Goal: Information Seeking & Learning: Check status

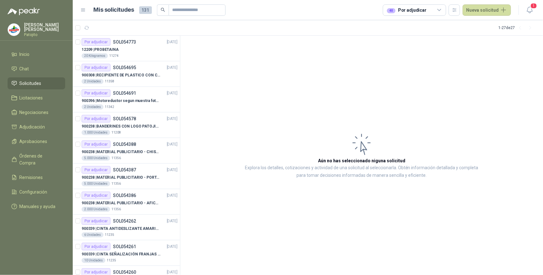
click at [30, 82] on span "Solicitudes" at bounding box center [31, 83] width 22 height 7
drag, startPoint x: 439, startPoint y: 10, endPoint x: 417, endPoint y: 16, distance: 23.7
click at [439, 10] on icon at bounding box center [439, 10] width 6 height 6
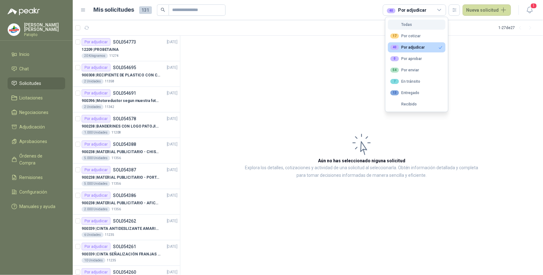
click at [410, 24] on div "Todas" at bounding box center [401, 24] width 22 height 4
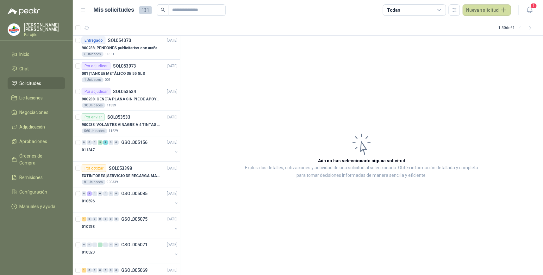
scroll to position [492, 0]
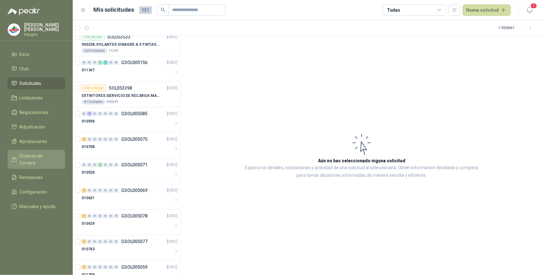
click at [46, 155] on span "Órdenes de Compra" at bounding box center [40, 160] width 40 height 14
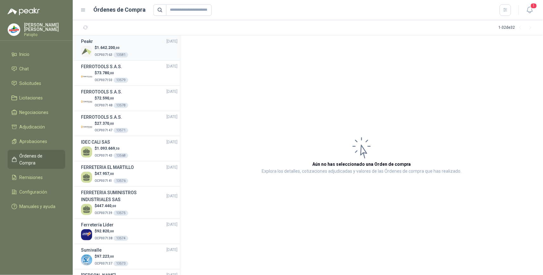
click at [151, 56] on div "$ 1.642.200 ,00 OCP007163 13581" at bounding box center [129, 51] width 96 height 13
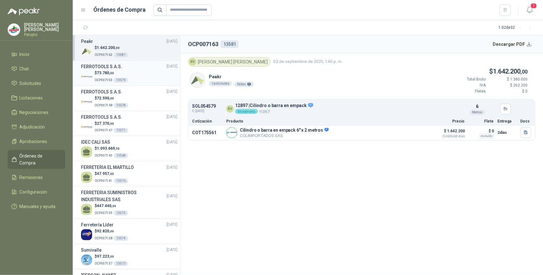
click at [124, 68] on div "FERROTOOLS S.A.S. [DATE]" at bounding box center [129, 66] width 96 height 7
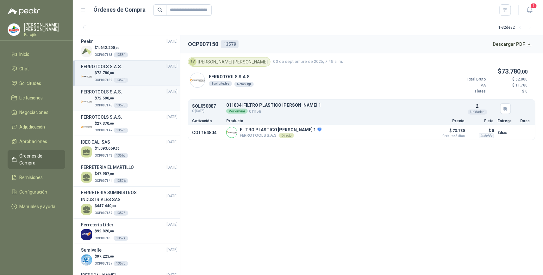
click at [118, 100] on p "$ 72.590 ,00" at bounding box center [112, 98] width 34 height 6
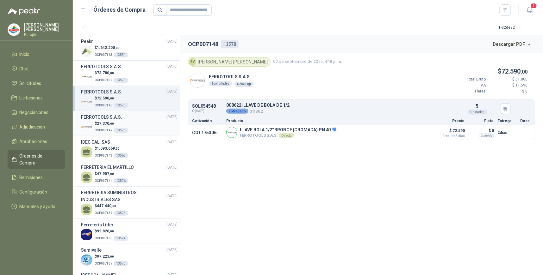
click at [132, 127] on div "$ 27.370 ,00 OCP007147 13571" at bounding box center [129, 127] width 96 height 13
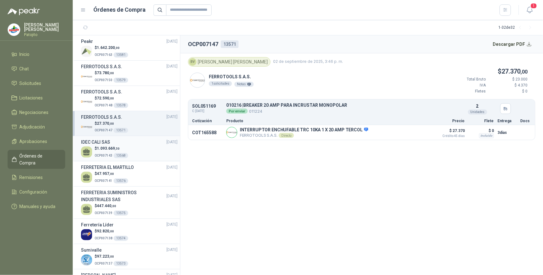
click at [119, 143] on div "IDEC CALI SAS [DATE]" at bounding box center [129, 142] width 96 height 7
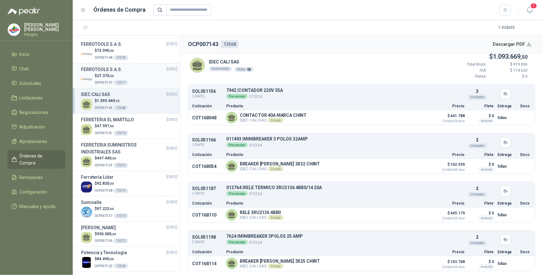
scroll to position [70, 0]
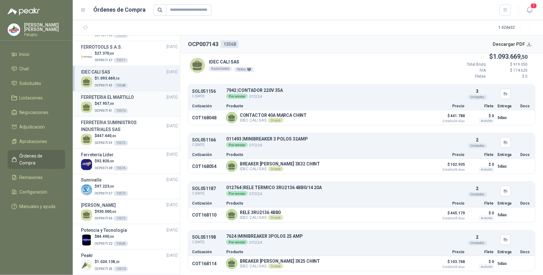
click at [137, 103] on div "$ 47.957 ,00 OCP007141 13576" at bounding box center [129, 107] width 96 height 13
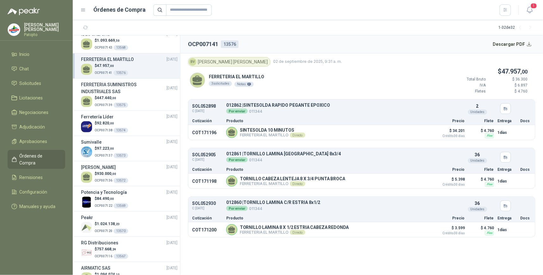
scroll to position [140, 0]
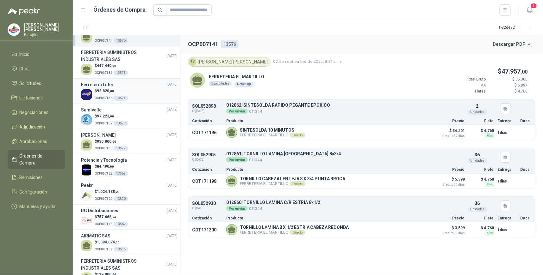
click at [136, 87] on div "Ferretería Líder [DATE]" at bounding box center [129, 84] width 96 height 7
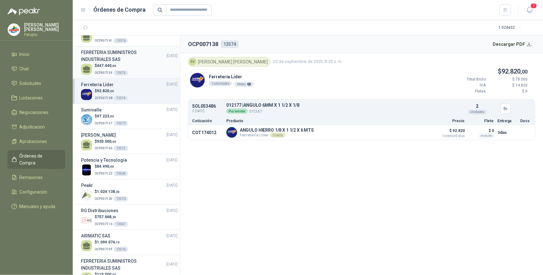
click at [134, 65] on div "$ 447.440 ,00 OCP007139 13575" at bounding box center [129, 69] width 96 height 13
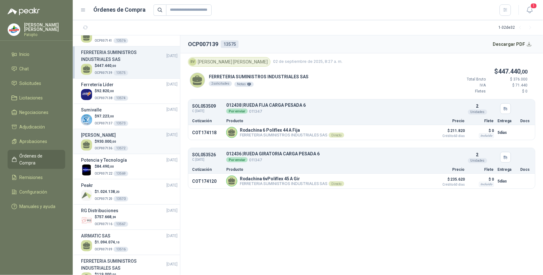
click at [138, 135] on div "[PERSON_NAME] [DATE]" at bounding box center [129, 135] width 96 height 7
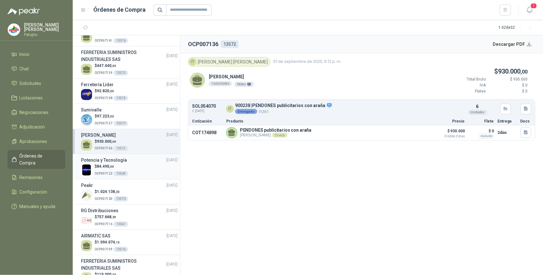
click at [127, 168] on div "$ 84.490 ,00 OCP007122 13569" at bounding box center [129, 170] width 96 height 13
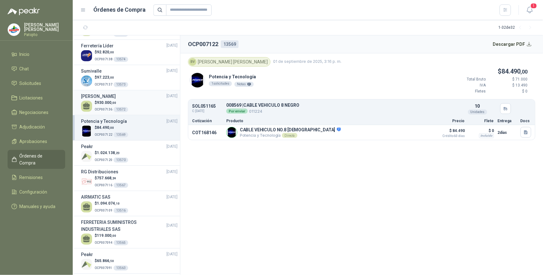
scroll to position [211, 0]
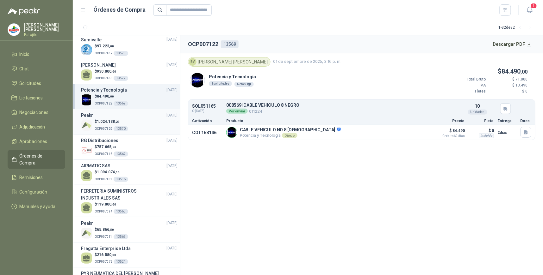
click at [131, 125] on div "$ 1.024.138 ,23 OCP007120 13570" at bounding box center [129, 125] width 96 height 13
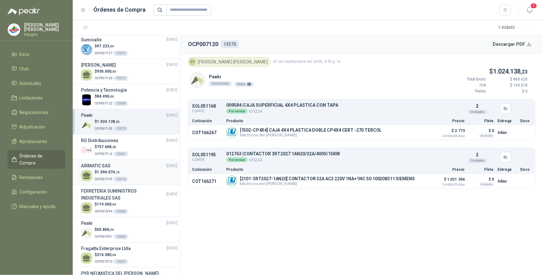
click at [154, 175] on div "$ 1.094.074 ,10 OCP007109 13516" at bounding box center [129, 175] width 96 height 13
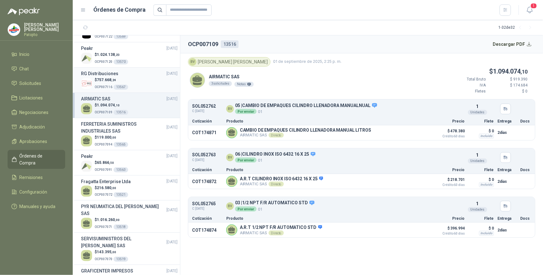
scroll to position [281, 0]
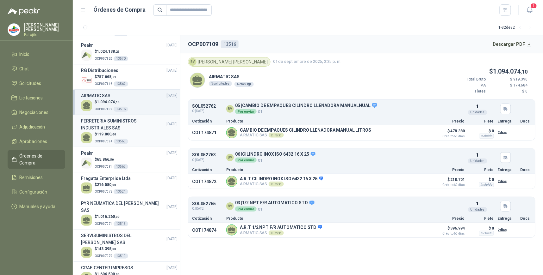
click at [137, 130] on h3 "FERRETERIA SUMINISTROS INDUSTRIALES SAS" at bounding box center [123, 125] width 85 height 14
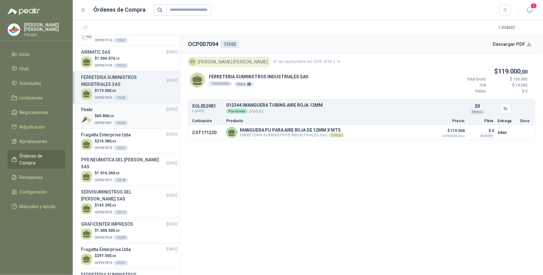
scroll to position [351, 0]
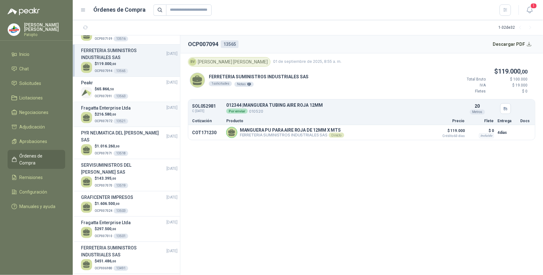
drag, startPoint x: 135, startPoint y: 117, endPoint x: 133, endPoint y: 138, distance: 20.6
click at [135, 118] on div "$ 216.580 ,00 OCP007072 13521" at bounding box center [129, 118] width 96 height 13
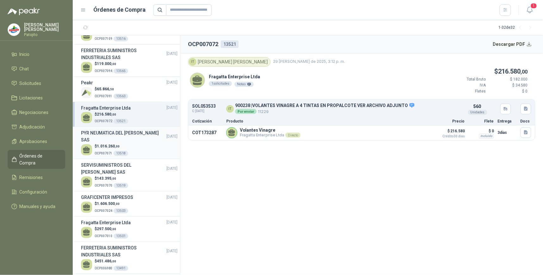
click at [131, 144] on div "$ 1.016.260 ,00 OCP007071 13518" at bounding box center [129, 150] width 96 height 13
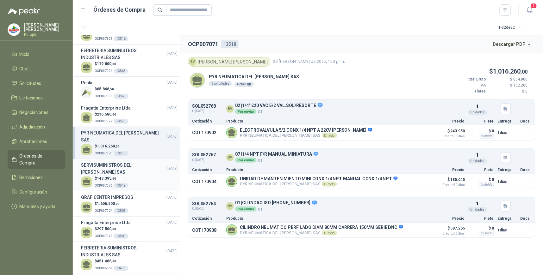
click at [134, 176] on div "$ 143.395 ,00 OCP007070 13519" at bounding box center [129, 182] width 96 height 13
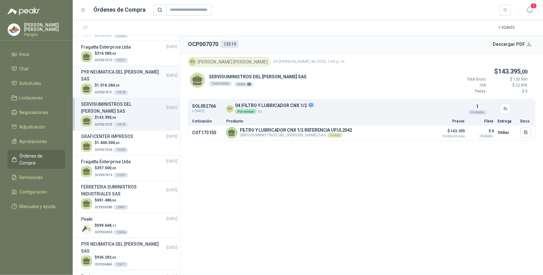
scroll to position [421, 0]
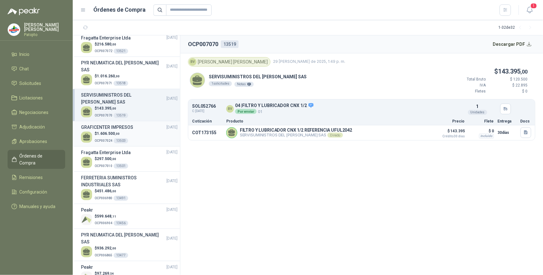
click at [137, 131] on div "$ 1.606.500 ,00 OCP007024 13503" at bounding box center [129, 137] width 96 height 13
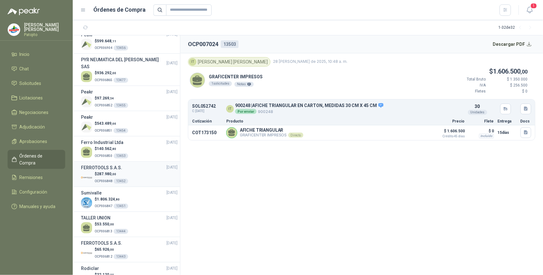
scroll to position [598, 0]
click at [126, 272] on p "$ 32.130 ,00" at bounding box center [112, 275] width 34 height 6
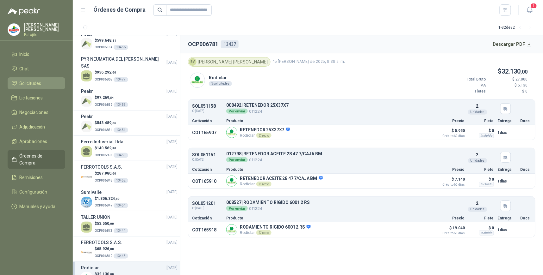
click at [42, 79] on link "Solicitudes" at bounding box center [37, 83] width 58 height 12
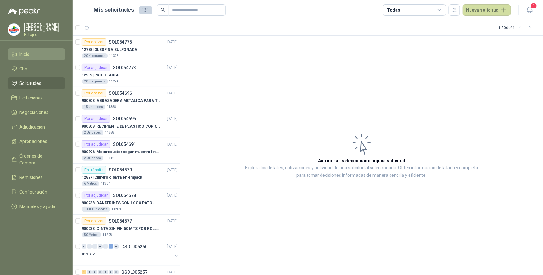
click at [42, 55] on li "Inicio" at bounding box center [36, 54] width 50 height 7
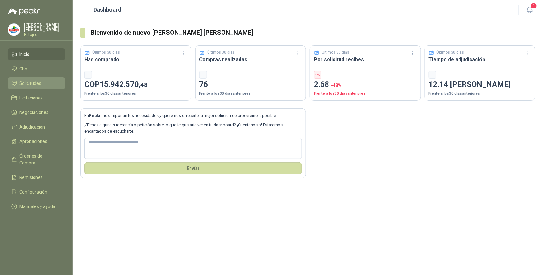
click at [46, 84] on li "Solicitudes" at bounding box center [36, 83] width 50 height 7
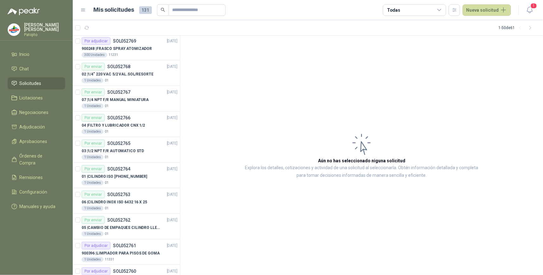
scroll to position [1050, 0]
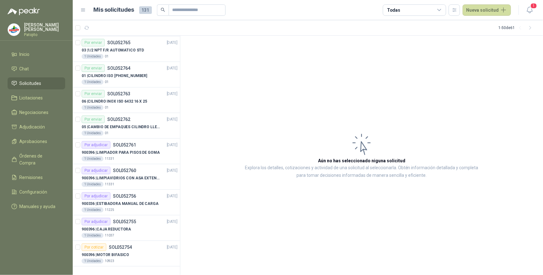
click at [441, 11] on icon at bounding box center [439, 10] width 6 height 6
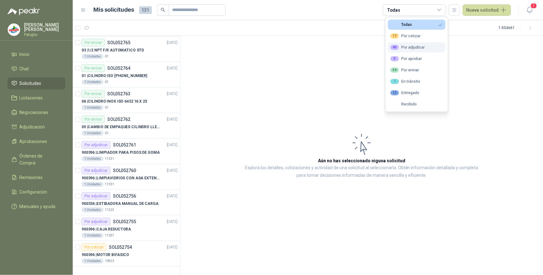
click at [425, 46] on button "40 Por adjudicar" at bounding box center [417, 47] width 58 height 10
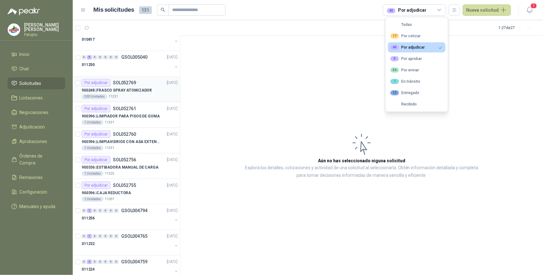
scroll to position [461, 0]
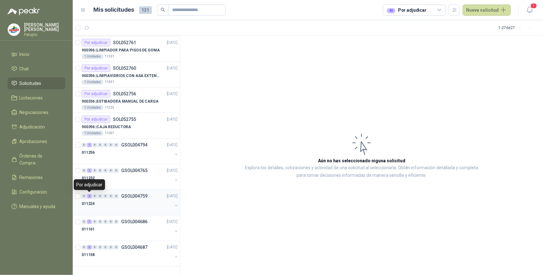
click at [91, 194] on div "4" at bounding box center [89, 196] width 5 height 4
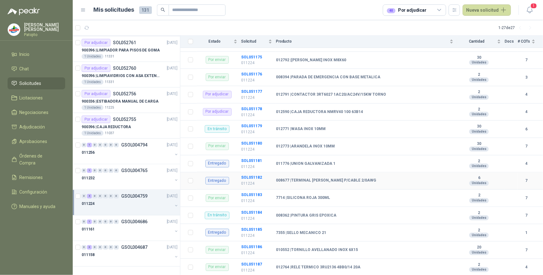
scroll to position [421, 0]
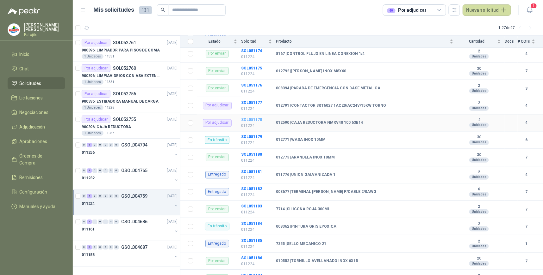
click at [255, 121] on b "SOL051178" at bounding box center [251, 120] width 21 height 4
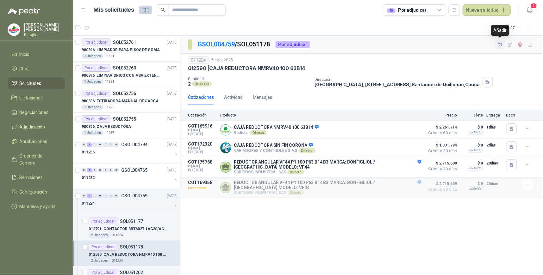
click at [499, 44] on icon "button" at bounding box center [499, 44] width 5 height 5
click at [46, 127] on li "Adjudicación 1" at bounding box center [36, 127] width 50 height 7
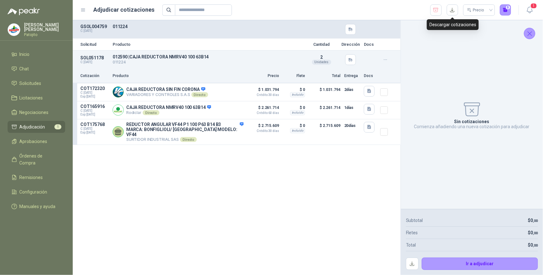
drag, startPoint x: 454, startPoint y: 11, endPoint x: 442, endPoint y: 30, distance: 22.5
click at [454, 11] on button "button" at bounding box center [451, 9] width 11 height 11
click at [356, 218] on div "Solicitud Producto Cantidad Dirección Docs SOL051178 C: [DATE] 012590 | CAJA RE…" at bounding box center [237, 147] width 328 height 255
click at [371, 89] on icon "button" at bounding box center [368, 91] width 5 height 5
click at [359, 77] on button "25302.pdf" at bounding box center [357, 77] width 27 height 7
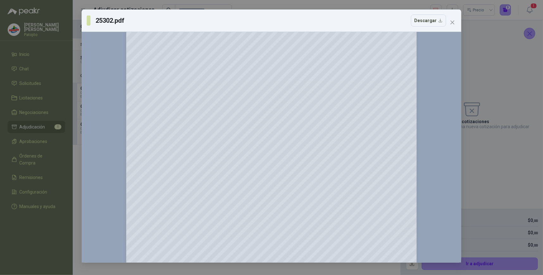
scroll to position [154, 0]
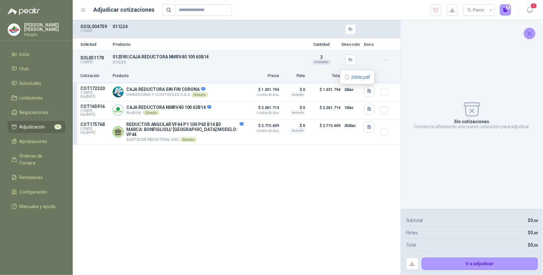
drag, startPoint x: 209, startPoint y: 187, endPoint x: 249, endPoint y: 173, distance: 42.2
click at [210, 187] on div "Solicitud Producto Cantidad Dirección Docs SOL051178 C: [DATE] 012590 | CAJA RE…" at bounding box center [237, 147] width 328 height 255
click at [369, 108] on icon "button" at bounding box center [369, 109] width 4 height 4
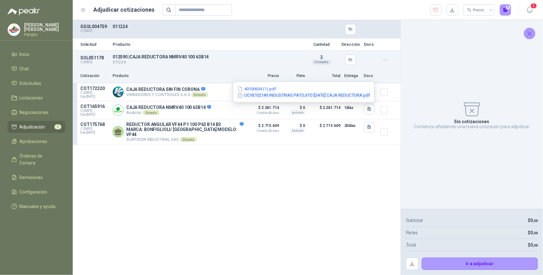
click at [259, 94] on button "UCVE1021#3 INDUSTRIAS PATOJITO [DATE] CAJA REDUCTORA.pdf" at bounding box center [303, 95] width 133 height 7
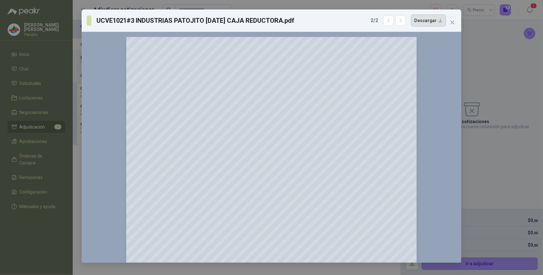
click at [433, 17] on button "Descargar" at bounding box center [428, 21] width 35 height 12
click at [452, 23] on icon "close" at bounding box center [452, 23] width 4 height 4
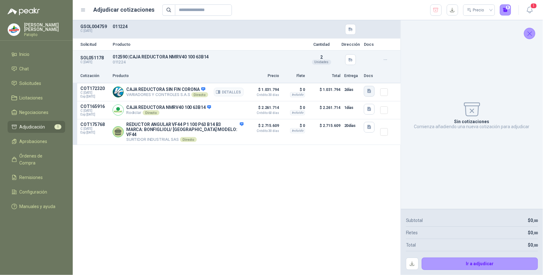
click at [369, 92] on icon "button" at bounding box center [368, 91] width 5 height 5
click at [359, 75] on button "25302.pdf" at bounding box center [357, 77] width 27 height 7
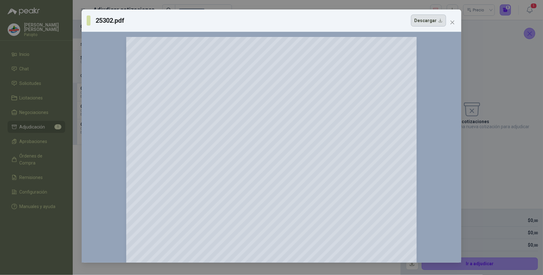
click at [432, 22] on button "Descargar" at bounding box center [428, 21] width 35 height 12
click at [495, 148] on div "25302.pdf Descargar 150 %" at bounding box center [271, 137] width 543 height 275
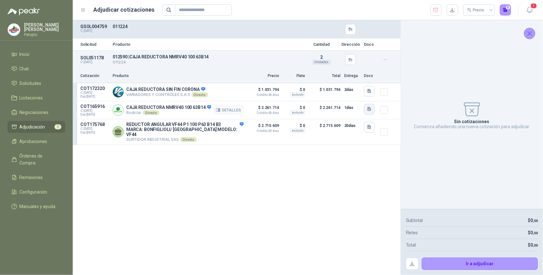
click at [369, 109] on icon "button" at bounding box center [368, 109] width 5 height 5
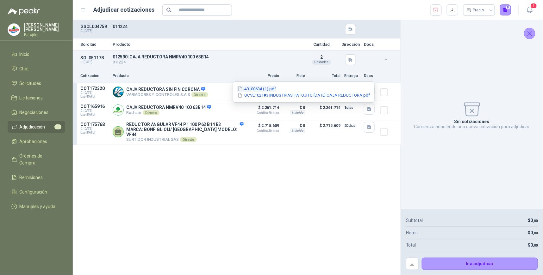
click at [253, 89] on button "40100634 (1).pdf" at bounding box center [257, 89] width 40 height 7
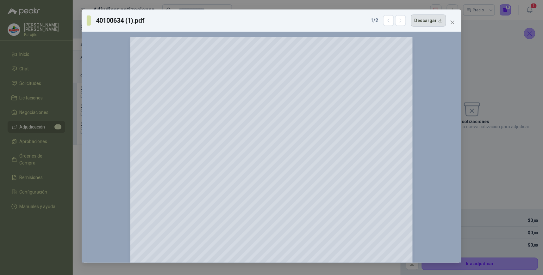
click at [433, 21] on button "Descargar" at bounding box center [428, 21] width 35 height 12
click at [499, 154] on div "40100634 (1).pdf 1 / 2 Descargar 150 %" at bounding box center [271, 137] width 543 height 275
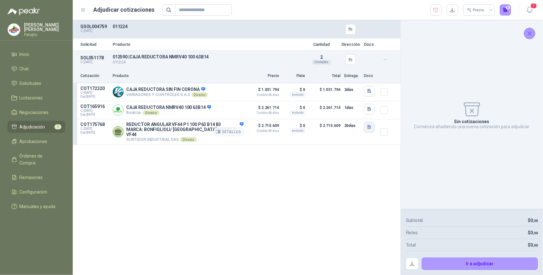
click at [370, 126] on icon "button" at bounding box center [369, 127] width 4 height 4
click at [345, 114] on button "REDUCTOR PATOJITO [DATE].pdf" at bounding box center [336, 113] width 70 height 7
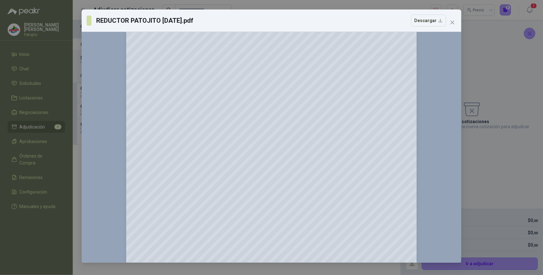
scroll to position [386, 0]
click at [441, 20] on button "Descargar" at bounding box center [428, 21] width 35 height 12
click at [493, 154] on div "REDUCTOR PATOJITO [DATE].pdf Descargar 150 %" at bounding box center [271, 137] width 543 height 275
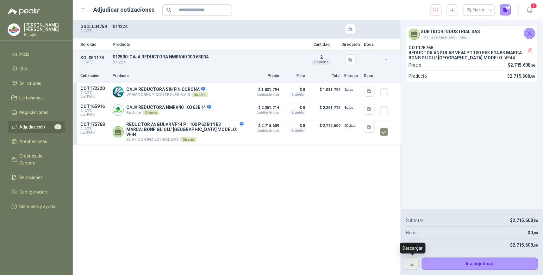
click at [414, 264] on button "button" at bounding box center [412, 264] width 13 height 13
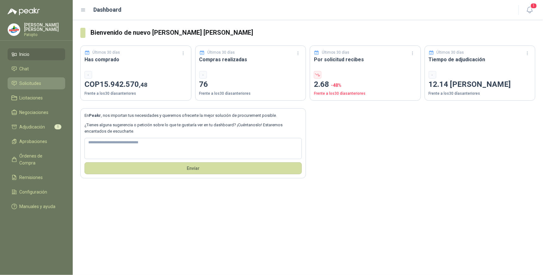
click at [39, 79] on link "Solicitudes" at bounding box center [37, 83] width 58 height 12
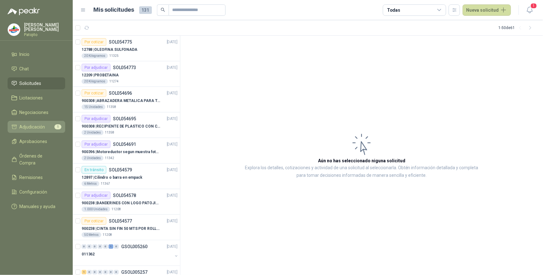
click at [37, 127] on span "Adjudicación" at bounding box center [33, 127] width 26 height 7
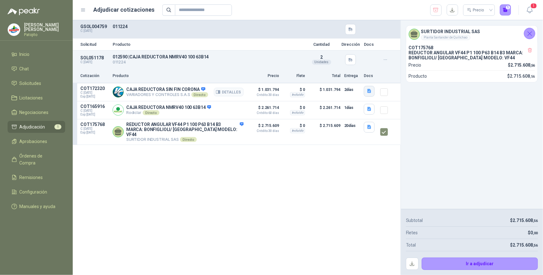
click at [369, 90] on icon "button" at bounding box center [369, 91] width 4 height 4
click at [360, 77] on button "25302.pdf" at bounding box center [357, 77] width 27 height 7
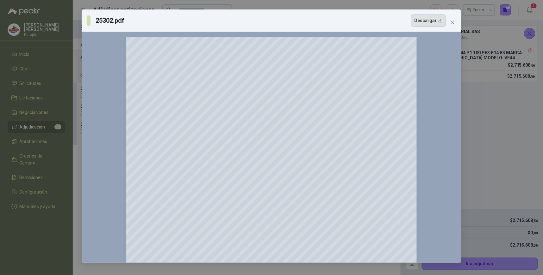
click at [437, 21] on button "Descargar" at bounding box center [428, 21] width 35 height 12
click at [452, 21] on icon "close" at bounding box center [452, 22] width 5 height 5
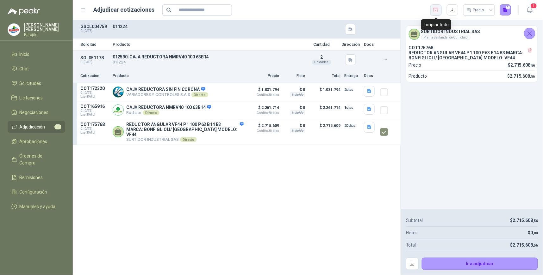
click at [434, 9] on icon "button" at bounding box center [436, 10] width 6 height 6
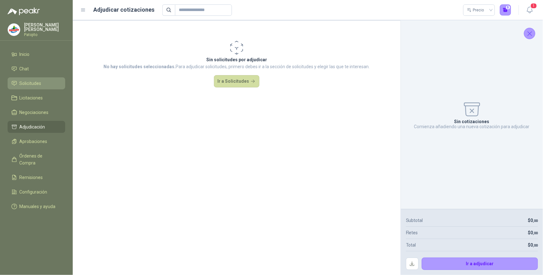
drag, startPoint x: 51, startPoint y: 80, endPoint x: 55, endPoint y: 80, distance: 4.4
click at [51, 80] on li "Solicitudes" at bounding box center [36, 83] width 50 height 7
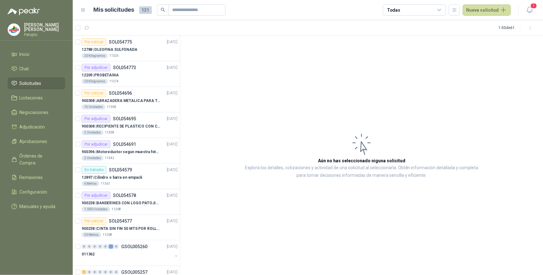
click at [441, 11] on icon at bounding box center [439, 10] width 6 height 6
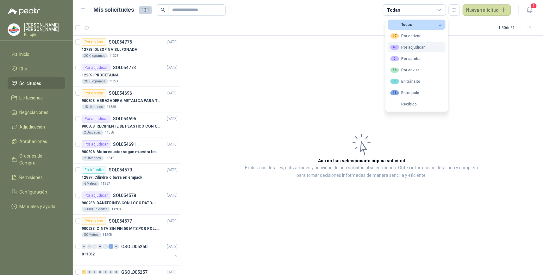
click at [425, 46] on button "40 Por adjudicar" at bounding box center [417, 47] width 58 height 10
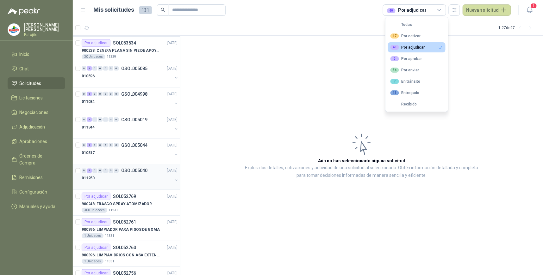
scroll to position [461, 0]
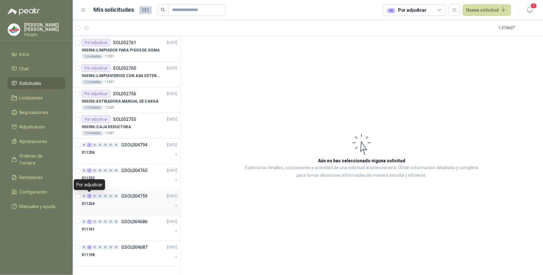
click at [89, 196] on div "4" at bounding box center [89, 196] width 5 height 4
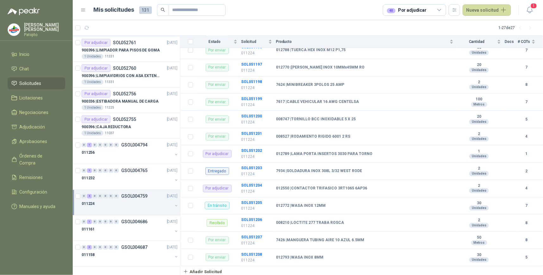
scroll to position [791, 0]
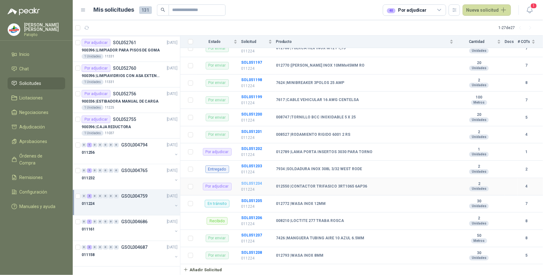
click at [258, 182] on b "SOL051204" at bounding box center [251, 183] width 21 height 4
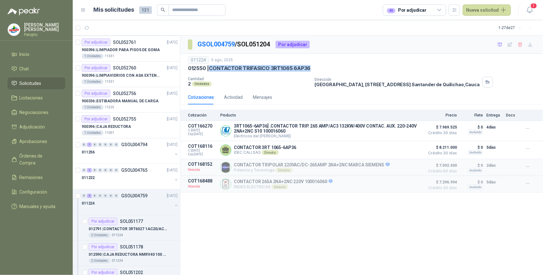
drag, startPoint x: 310, startPoint y: 68, endPoint x: 211, endPoint y: 70, distance: 99.6
click at [211, 70] on div "012550 | CONTACTOR TRIFASICO 3RT1065 6AP36" at bounding box center [361, 68] width 347 height 7
copy p "CONTACTOR TRIFASICO 3RT1065 6AP36"
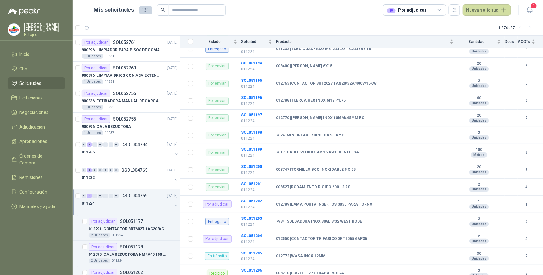
scroll to position [791, 0]
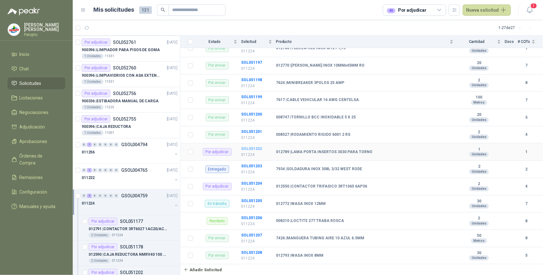
click at [256, 147] on b "SOL051202" at bounding box center [251, 149] width 21 height 4
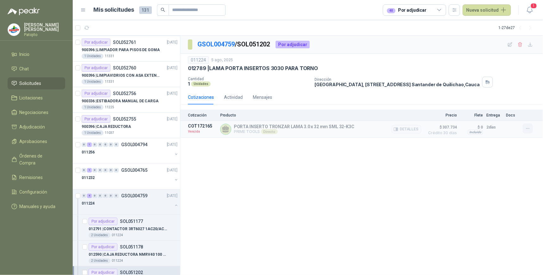
click at [528, 130] on icon "button" at bounding box center [527, 128] width 5 height 5
click at [513, 114] on button "Solicitar Recotización" at bounding box center [514, 115] width 51 height 10
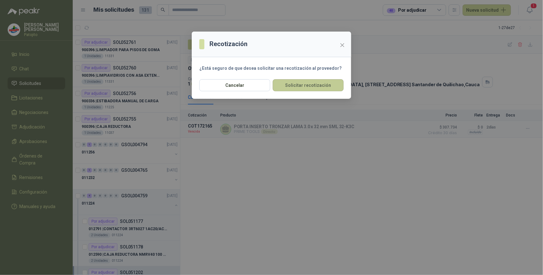
click at [327, 85] on button "Solicitar recotización" at bounding box center [308, 85] width 71 height 12
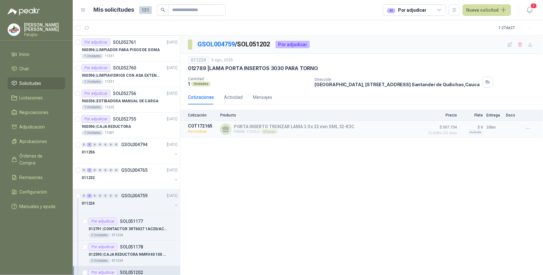
click at [318, 67] on div "012789 | LAMA PORTA INSERTOS 3030 PARA TORNO" at bounding box center [361, 68] width 347 height 7
drag, startPoint x: 90, startPoint y: 196, endPoint x: 94, endPoint y: 202, distance: 7.5
click at [90, 196] on div "4" at bounding box center [89, 196] width 5 height 4
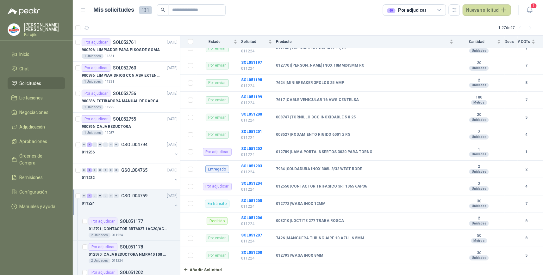
scroll to position [355, 0]
